Goal: Find specific page/section: Find specific page/section

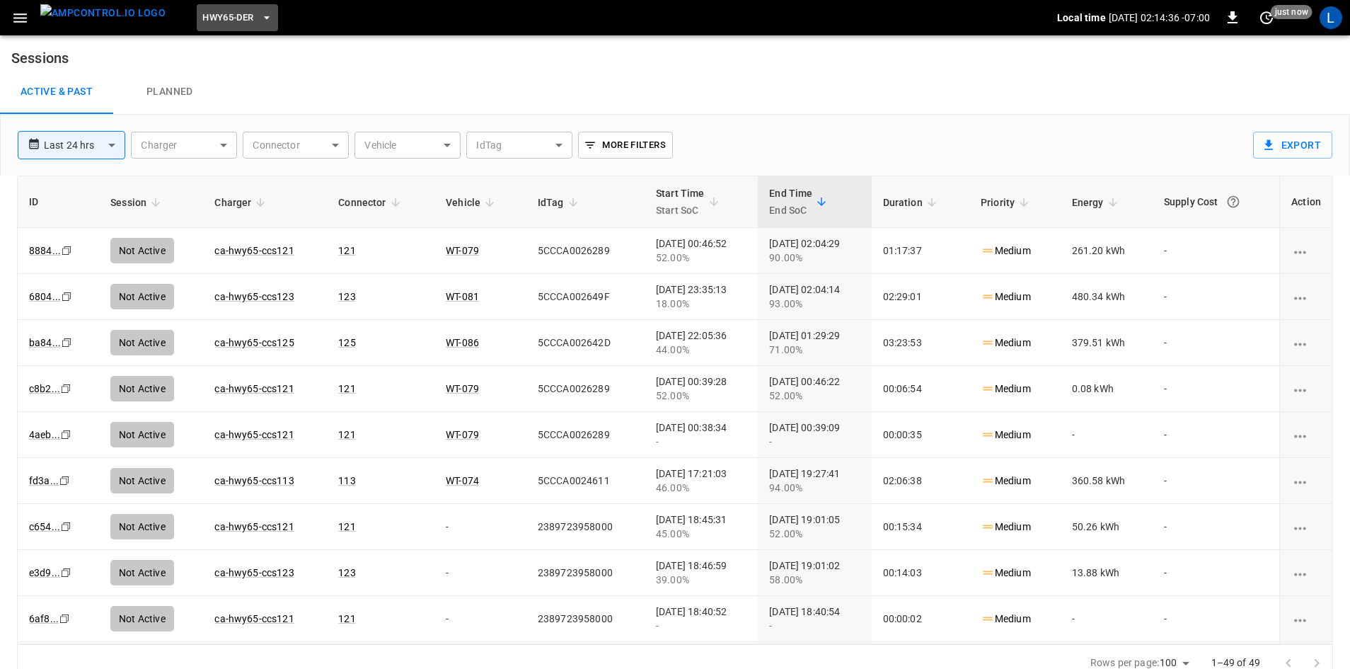
click at [222, 18] on span "HWY65-DER" at bounding box center [227, 18] width 51 height 16
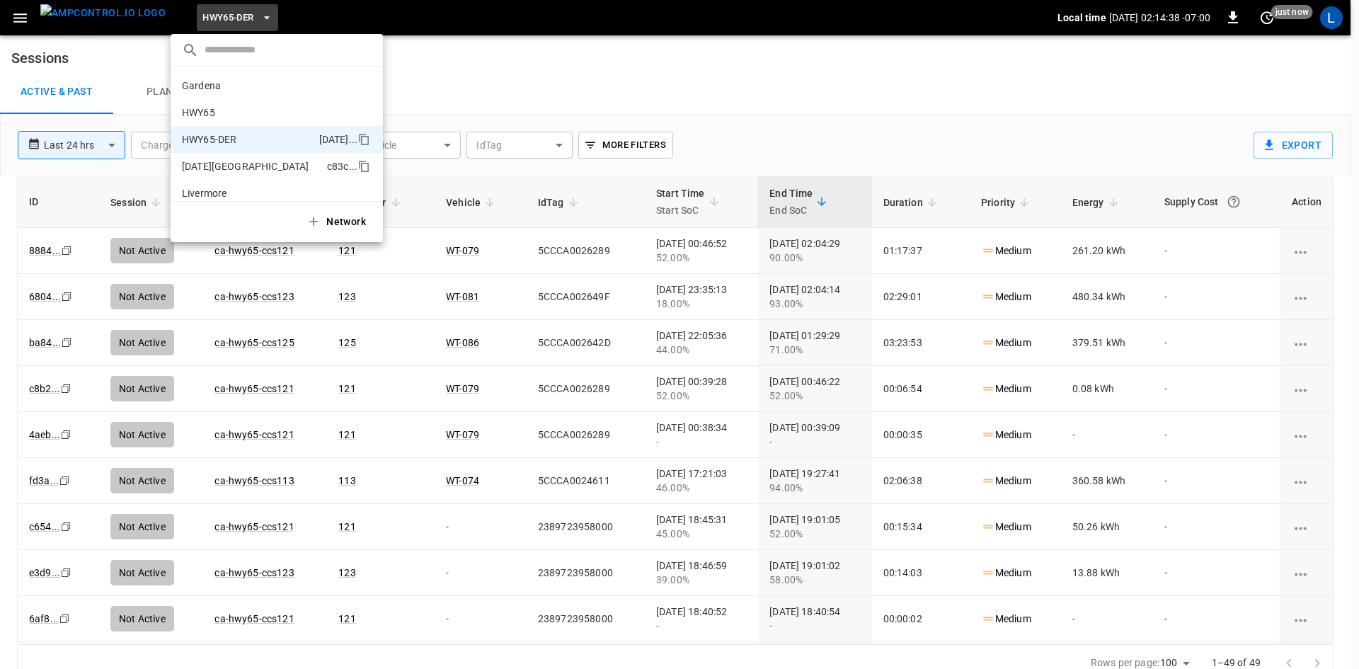
click at [247, 117] on p "HWY65" at bounding box center [252, 112] width 140 height 14
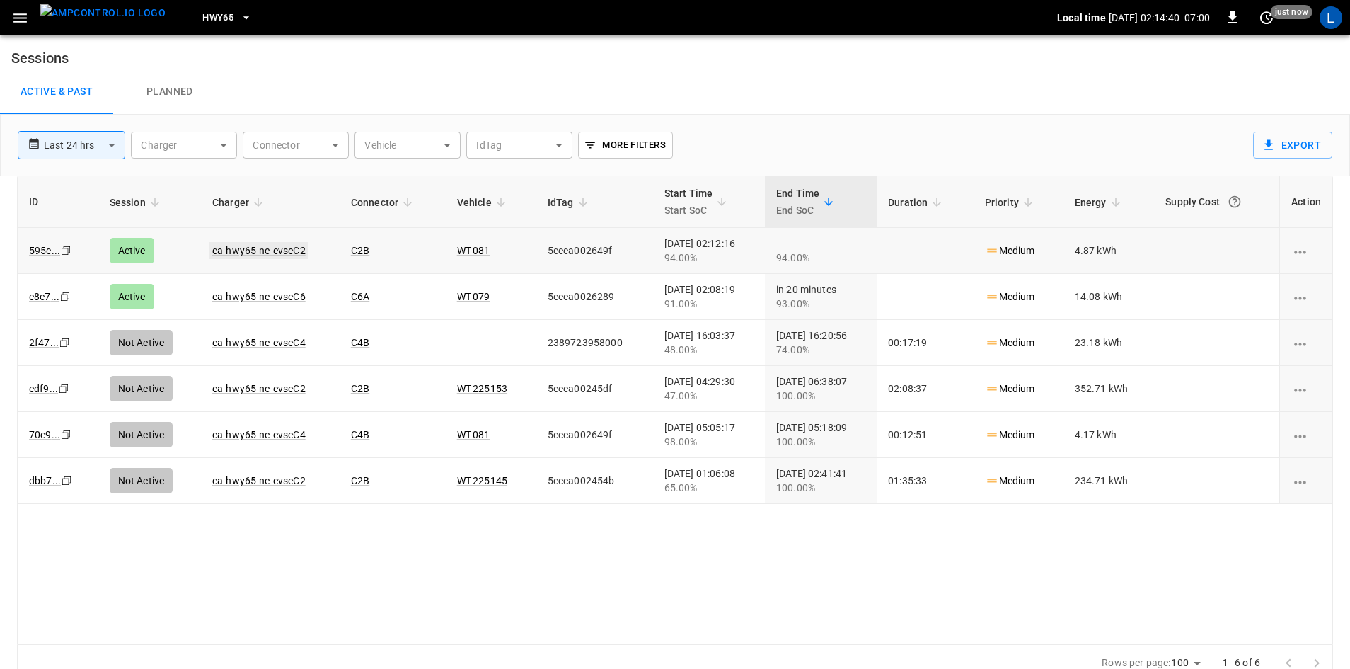
click at [263, 246] on link "ca-hwy65-ne-evseC2" at bounding box center [258, 250] width 99 height 17
click at [236, 295] on link "ca-hwy65-ne-evseC6" at bounding box center [258, 296] width 99 height 17
click at [277, 245] on link "ca-hwy65-ne-evseC2" at bounding box center [258, 250] width 93 height 11
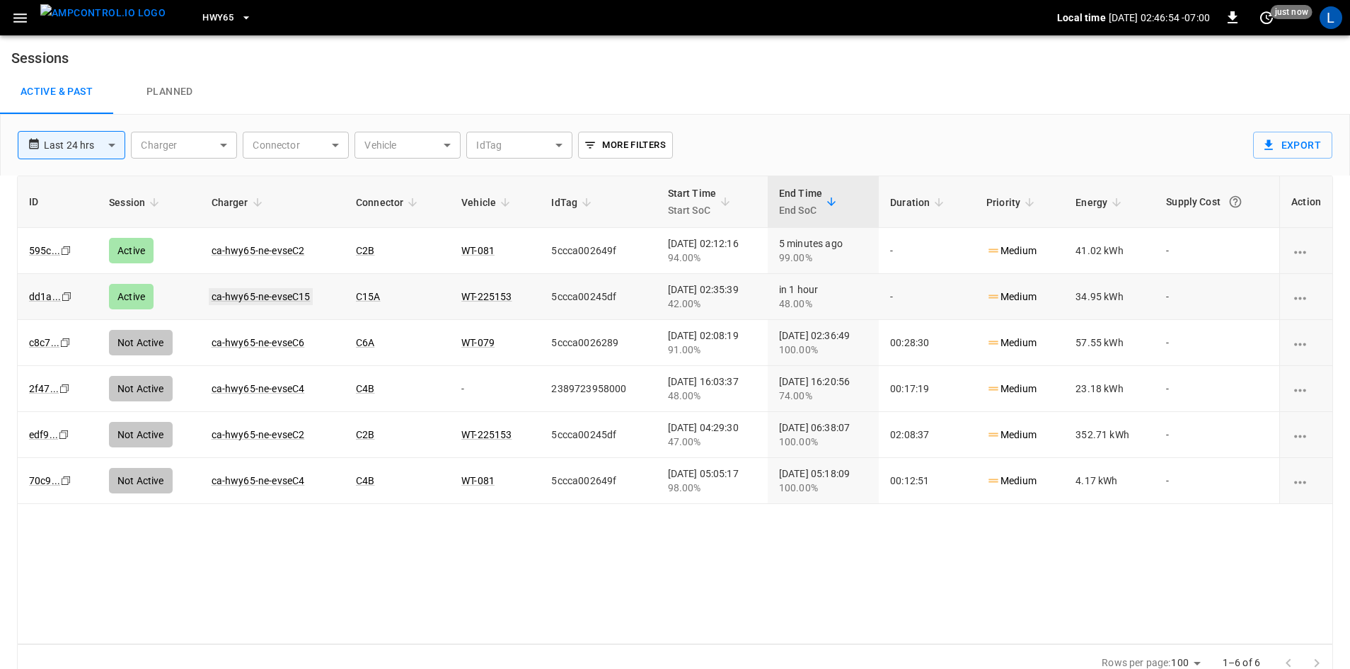
click at [261, 290] on link "ca-hwy65-ne-evseC15" at bounding box center [261, 296] width 105 height 17
